Goal: Task Accomplishment & Management: Complete application form

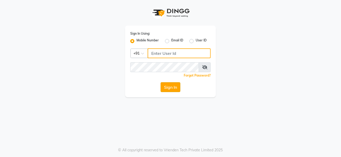
type input "9229963672"
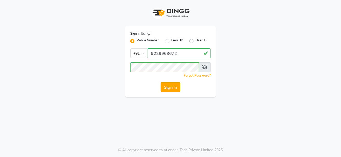
click at [171, 88] on button "Sign In" at bounding box center [170, 87] width 20 height 10
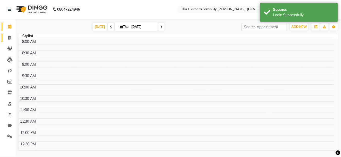
click at [9, 41] on link "Invoice" at bounding box center [8, 38] width 12 height 9
select select "8241"
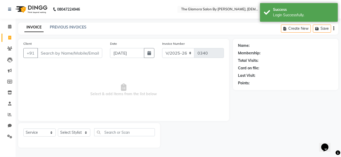
select select "V"
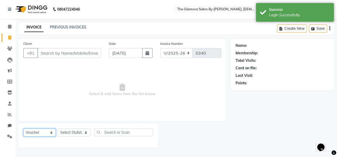
select select "78473"
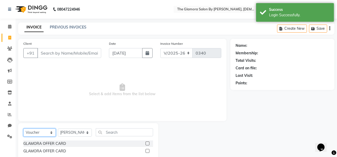
click at [42, 133] on select "Select Service Product Membership Package Voucher Prepaid Gift Card" at bounding box center [39, 133] width 32 height 8
select select "service"
click at [23, 129] on select "Select Service Product Membership Package Voucher Prepaid Gift Card" at bounding box center [39, 133] width 32 height 8
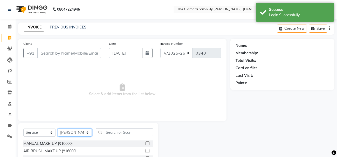
click at [71, 134] on select "Select Stylist [PERSON_NAME] [PERSON_NAME] [PERSON_NAME] GLAMORA SALON BY [PERS…" at bounding box center [75, 133] width 34 height 8
select select "88235"
click at [58, 129] on select "Select Stylist [PERSON_NAME] [PERSON_NAME] [PERSON_NAME] GLAMORA SALON BY [PERS…" at bounding box center [75, 133] width 34 height 8
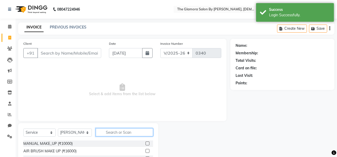
click at [117, 134] on input "text" at bounding box center [124, 133] width 57 height 8
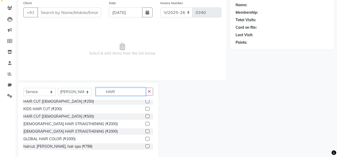
scroll to position [167, 0]
type input "HAIR"
click at [145, 102] on label at bounding box center [147, 102] width 4 height 4
click at [145, 102] on input "checkbox" at bounding box center [146, 101] width 3 height 3
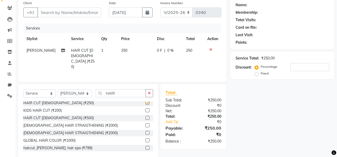
checkbox input "false"
click at [128, 91] on input "HAIR" at bounding box center [121, 93] width 50 height 8
type input "H"
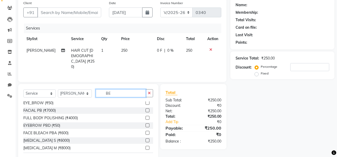
scroll to position [39, 0]
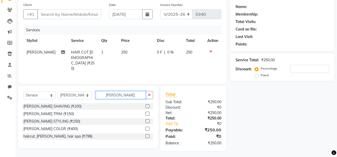
type input "[PERSON_NAME]"
click at [147, 120] on label at bounding box center [147, 122] width 4 height 4
click at [147, 120] on input "checkbox" at bounding box center [146, 121] width 3 height 3
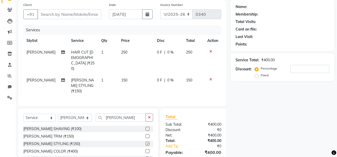
checkbox input "false"
click at [118, 109] on div "Select Service Product Membership Package Voucher Prepaid Gift Card Select Styl…" at bounding box center [88, 140] width 140 height 62
click at [119, 114] on input "[PERSON_NAME]" at bounding box center [121, 118] width 50 height 8
type input "B"
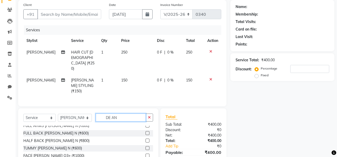
scroll to position [0, 0]
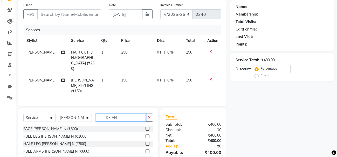
type input "DE AN"
click at [145, 127] on label at bounding box center [147, 129] width 4 height 4
click at [145, 128] on input "checkbox" at bounding box center [146, 129] width 3 height 3
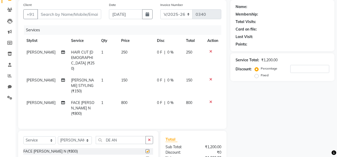
checkbox input "false"
click at [129, 136] on input "DE AN" at bounding box center [121, 140] width 50 height 8
type input "D"
type input "CLE"
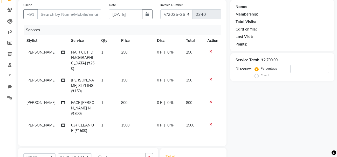
checkbox input "false"
click at [265, 124] on div "Name: Membership: Total Visits: Card on file: Last Visit: Points: Service Total…" at bounding box center [284, 107] width 108 height 214
click at [318, 67] on input "number" at bounding box center [309, 69] width 39 height 8
type input "20"
click at [125, 153] on input "CLE" at bounding box center [121, 157] width 50 height 8
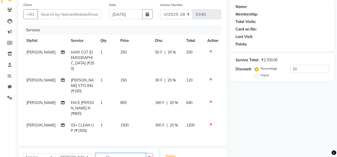
type input "C"
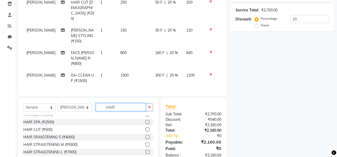
scroll to position [10, 0]
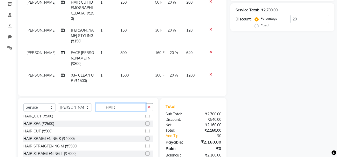
type input "HAIR"
click at [145, 122] on label at bounding box center [147, 124] width 4 height 4
click at [145, 122] on input "checkbox" at bounding box center [146, 123] width 3 height 3
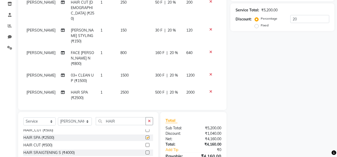
checkbox input "false"
click at [123, 87] on td "2500" at bounding box center [134, 95] width 35 height 17
select select "88235"
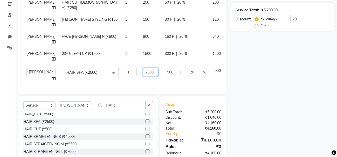
click at [143, 76] on input "2500" at bounding box center [151, 72] width 16 height 8
type input "1500"
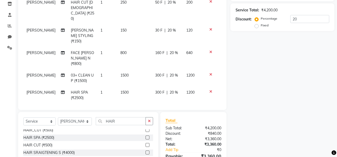
click at [260, 135] on div "Name: Membership: Total Visits: Card on file: Last Visit: Points: Service Total…" at bounding box center [284, 69] width 108 height 239
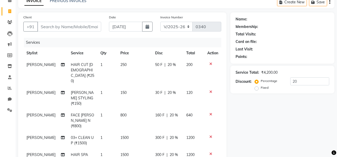
scroll to position [18, 0]
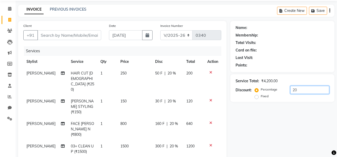
click at [312, 88] on input "20" at bounding box center [309, 90] width 39 height 8
type input "2"
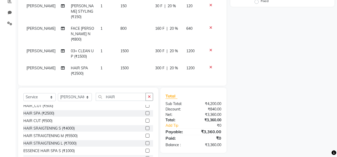
scroll to position [83, 0]
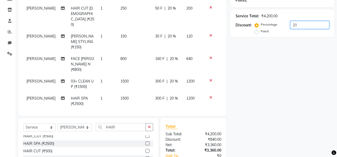
click at [309, 28] on input "20" at bounding box center [309, 25] width 39 height 8
type input "2"
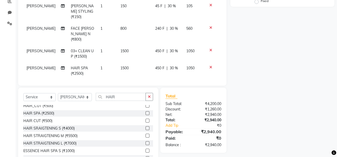
scroll to position [0, 0]
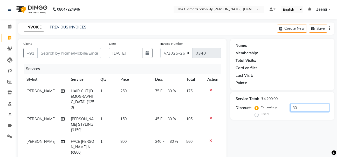
click at [303, 107] on input "30" at bounding box center [309, 108] width 39 height 8
type input "3"
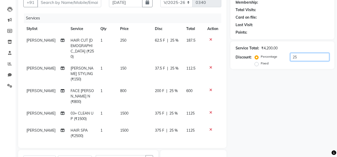
scroll to position [49, 0]
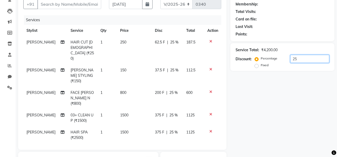
type input "25"
click at [65, 5] on input "Client" at bounding box center [69, 4] width 64 height 10
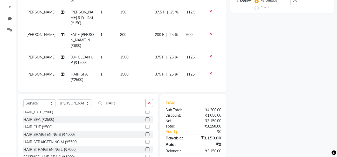
scroll to position [113, 0]
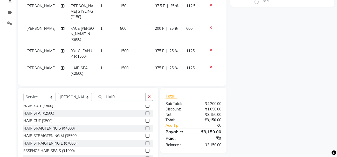
click at [292, 125] on div "Name: Membership: Total Visits: Card on file: Last Visit: Points: Service Total…" at bounding box center [284, 45] width 108 height 239
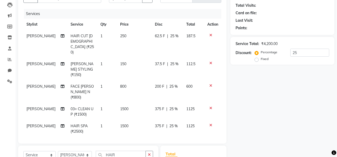
scroll to position [0, 0]
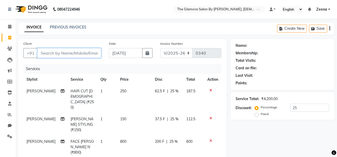
click at [56, 49] on input "Client" at bounding box center [69, 53] width 64 height 10
type input "'"
type input "9"
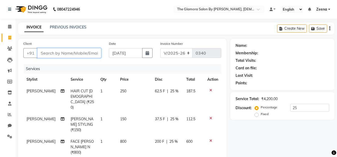
type input "0"
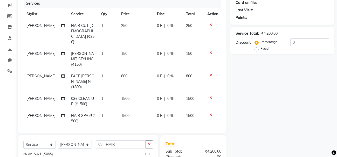
scroll to position [65, 0]
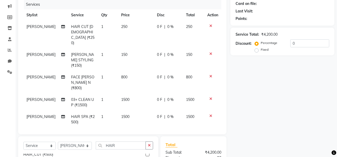
type input "9262827777"
click at [299, 45] on input "0" at bounding box center [309, 43] width 39 height 8
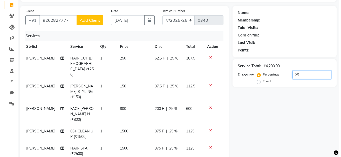
scroll to position [24, 0]
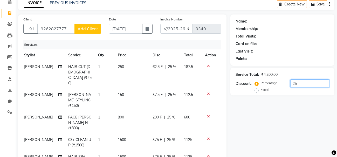
type input "25"
click at [89, 29] on span "Add Client" at bounding box center [88, 28] width 20 height 5
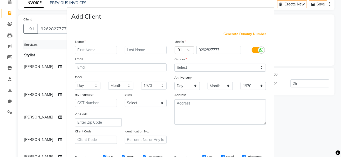
click at [91, 52] on input "text" at bounding box center [96, 50] width 42 height 8
type input "ANKIT"
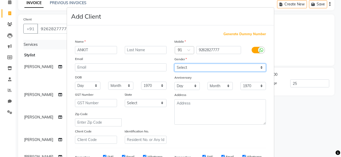
click at [226, 68] on select "Select [DEMOGRAPHIC_DATA] [DEMOGRAPHIC_DATA] Other Prefer Not To Say" at bounding box center [220, 68] width 92 height 8
select select "[DEMOGRAPHIC_DATA]"
click at [174, 64] on select "Select [DEMOGRAPHIC_DATA] [DEMOGRAPHIC_DATA] Other Prefer Not To Say" at bounding box center [220, 68] width 92 height 8
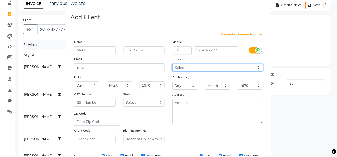
scroll to position [81, 0]
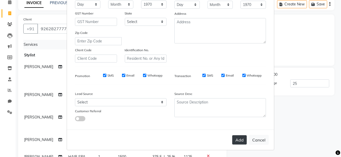
click at [239, 138] on button "Add" at bounding box center [239, 140] width 15 height 9
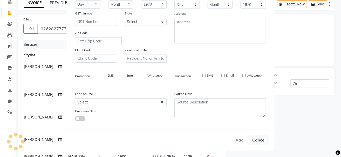
type input "0"
select select
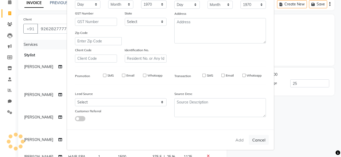
select select
checkbox input "false"
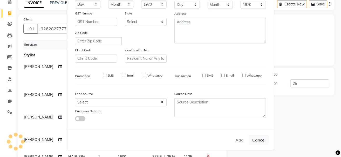
checkbox input "false"
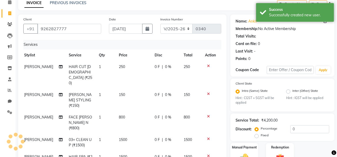
scroll to position [113, 0]
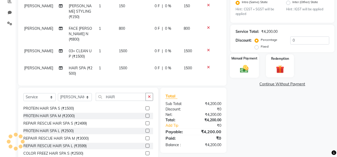
click at [249, 71] on img at bounding box center [244, 69] width 14 height 10
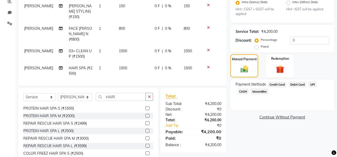
click at [307, 36] on div "Service Total: ₹4,200.00 Discount: Percentage Fixed 0" at bounding box center [282, 39] width 94 height 24
click at [296, 42] on input "0" at bounding box center [309, 41] width 39 height 8
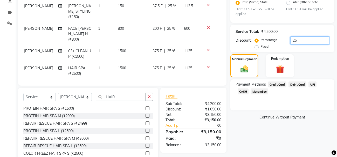
type input "25"
click at [313, 87] on span "UPI" at bounding box center [312, 85] width 8 height 6
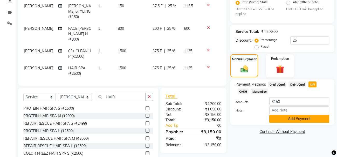
click at [293, 120] on button "Add Payment" at bounding box center [299, 119] width 60 height 8
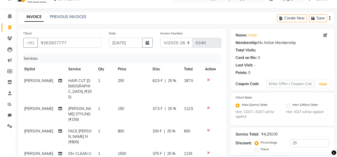
scroll to position [114, 0]
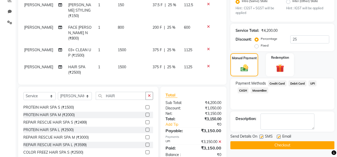
click at [268, 142] on button "Checkout" at bounding box center [282, 146] width 104 height 8
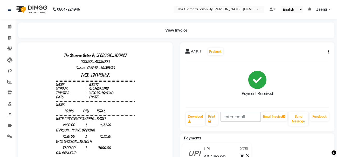
click at [268, 142] on div "Payments UPI [DATE] ₹3,150.00 Added on [DATE]" at bounding box center [257, 153] width 154 height 39
